Goal: Find specific page/section: Find specific page/section

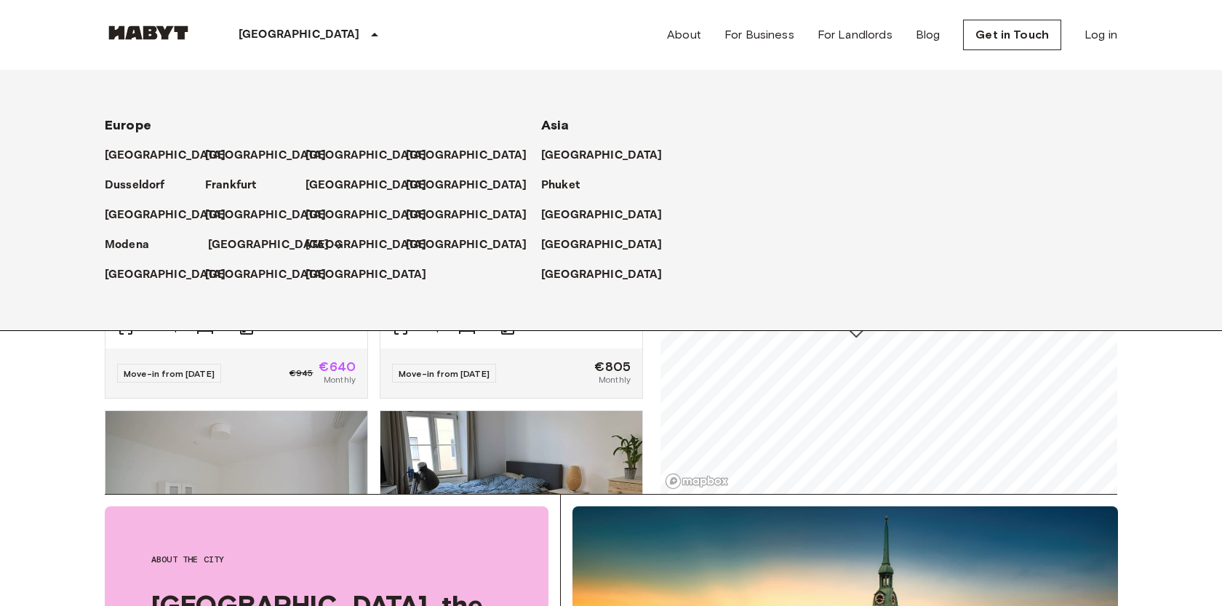
scroll to position [686, 0]
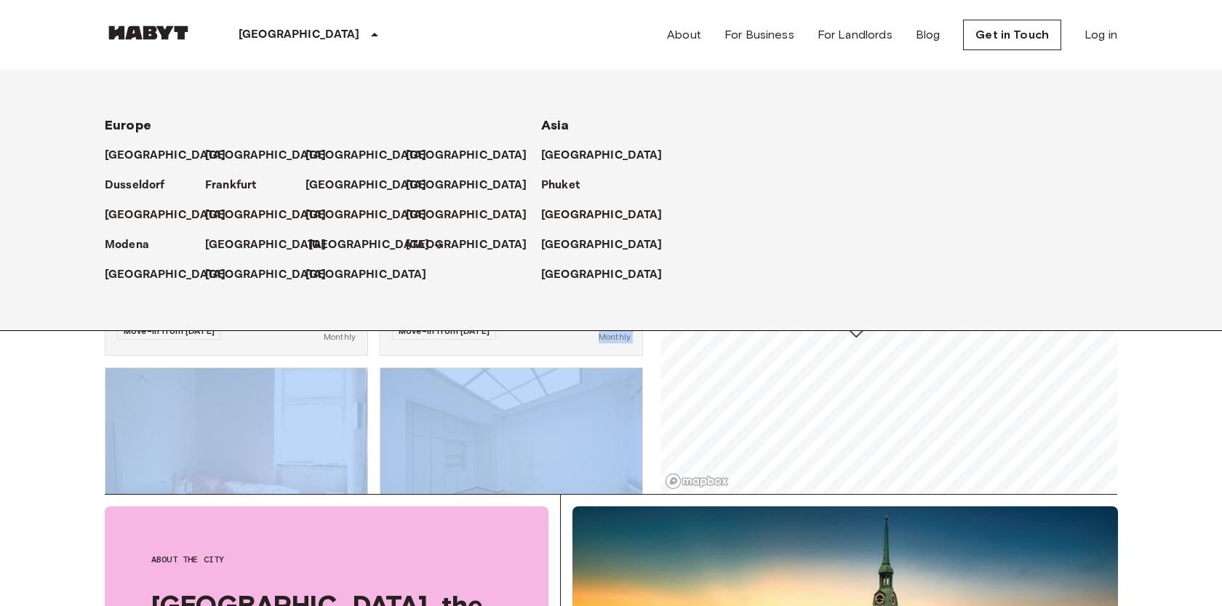
click at [325, 244] on p "[GEOGRAPHIC_DATA]" at bounding box center [369, 244] width 122 height 17
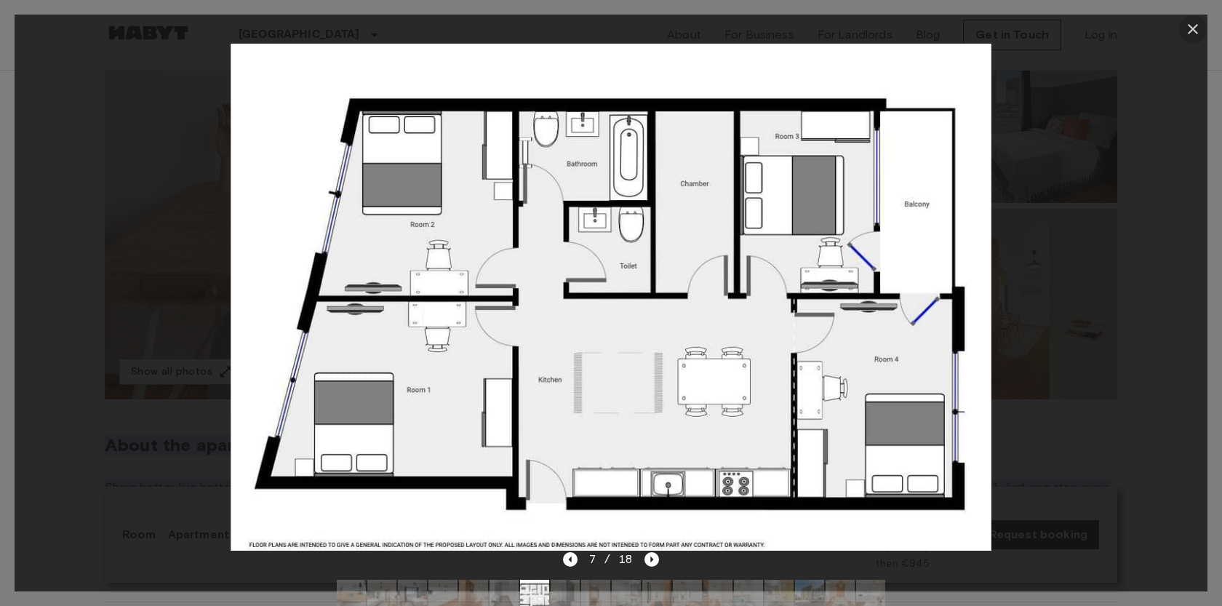
click at [1186, 25] on icon "button" at bounding box center [1192, 28] width 17 height 17
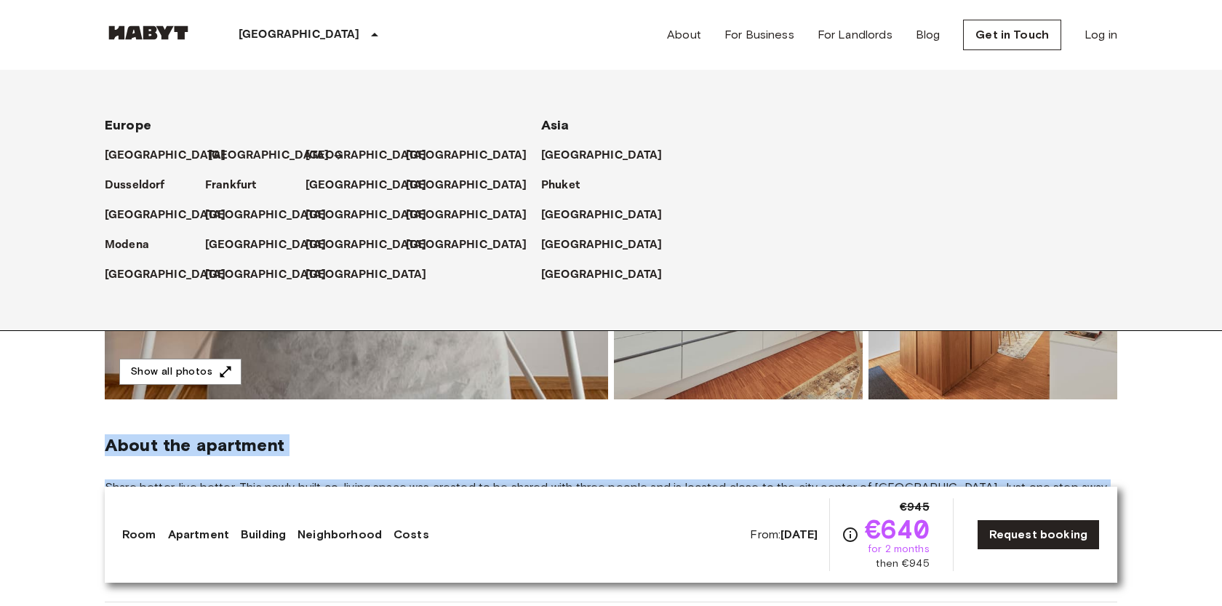
click at [227, 154] on p "[GEOGRAPHIC_DATA]" at bounding box center [269, 155] width 122 height 17
